Goal: Find specific page/section: Find specific page/section

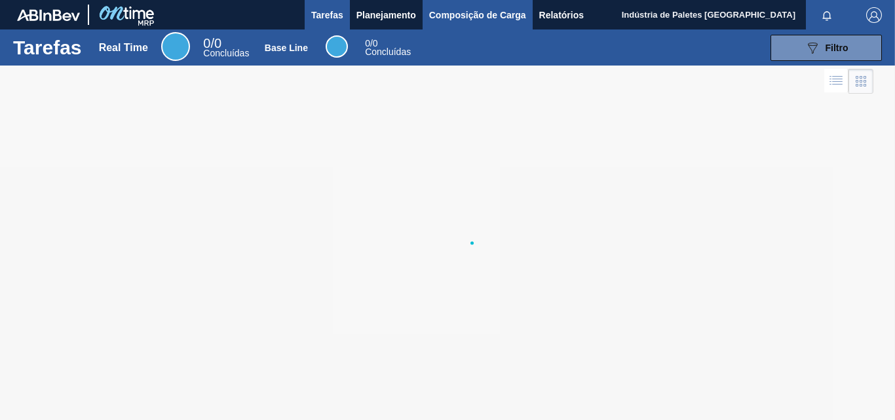
click at [448, 21] on span "Composição de Carga" at bounding box center [477, 15] width 97 height 16
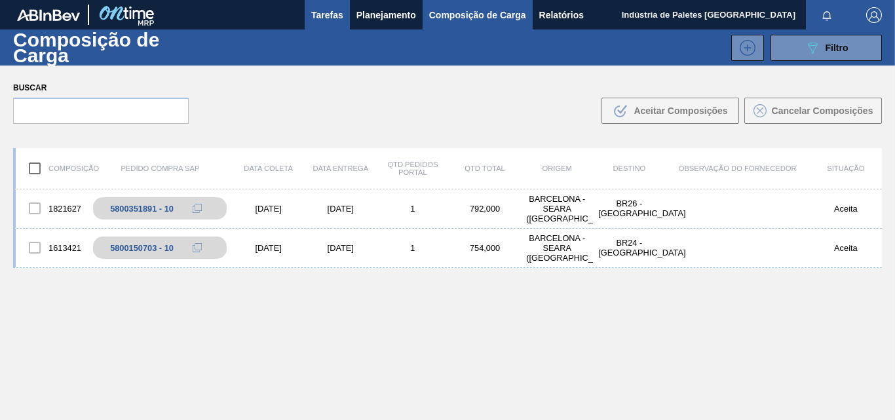
click at [320, 8] on span "Tarefas" at bounding box center [327, 15] width 32 height 16
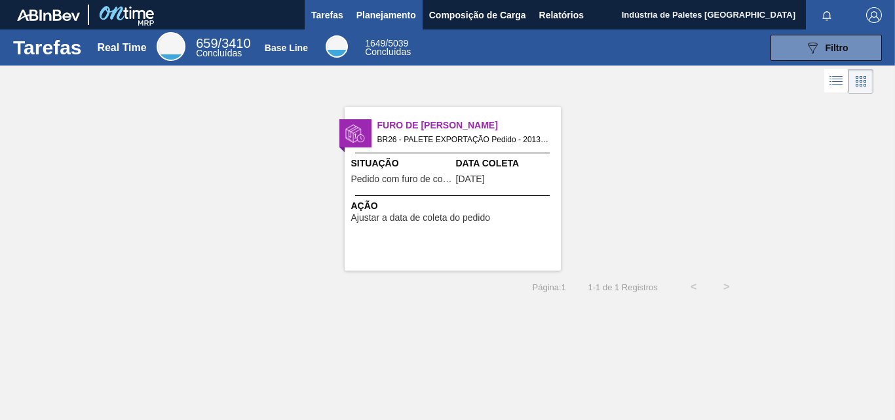
click at [398, 15] on span "Planejamento" at bounding box center [387, 15] width 60 height 16
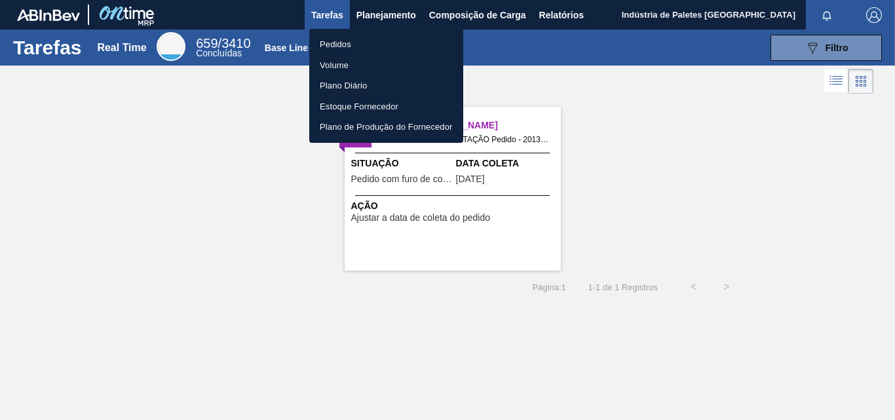
click at [355, 38] on li "Pedidos" at bounding box center [386, 44] width 154 height 21
